Goal: Task Accomplishment & Management: Use online tool/utility

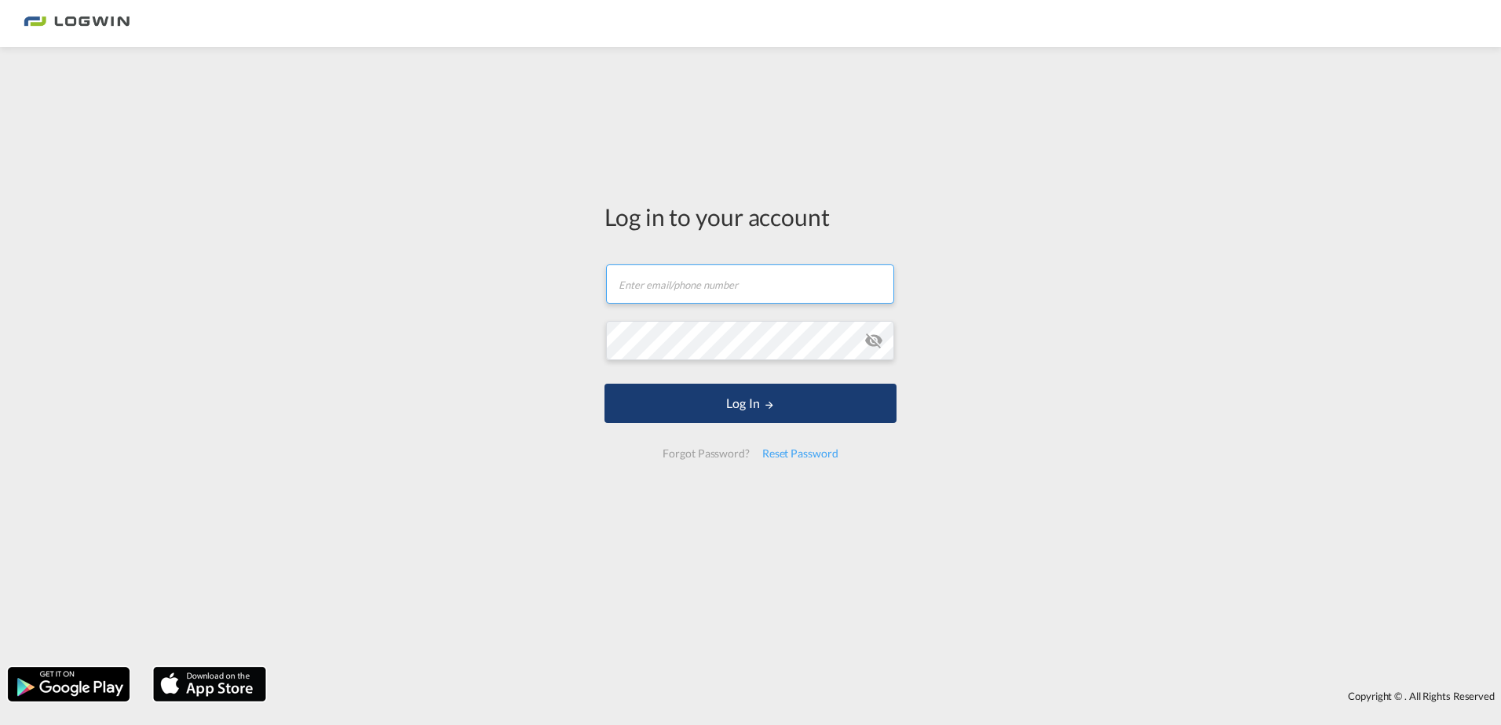
type input "[EMAIL_ADDRESS][DOMAIN_NAME]"
click at [757, 397] on button "Log In" at bounding box center [750, 403] width 292 height 39
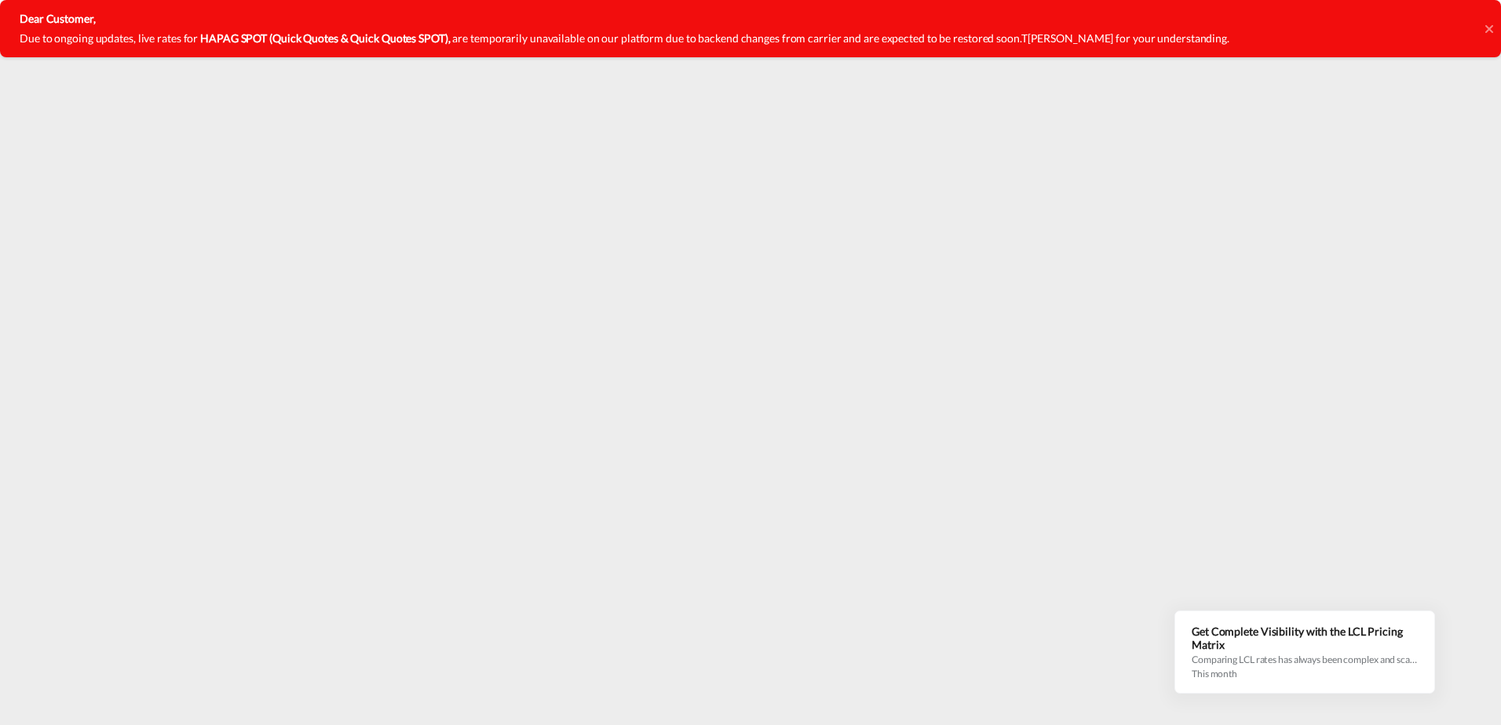
click at [1487, 26] on icon at bounding box center [1488, 28] width 8 height 8
